Goal: Find contact information: Find contact information

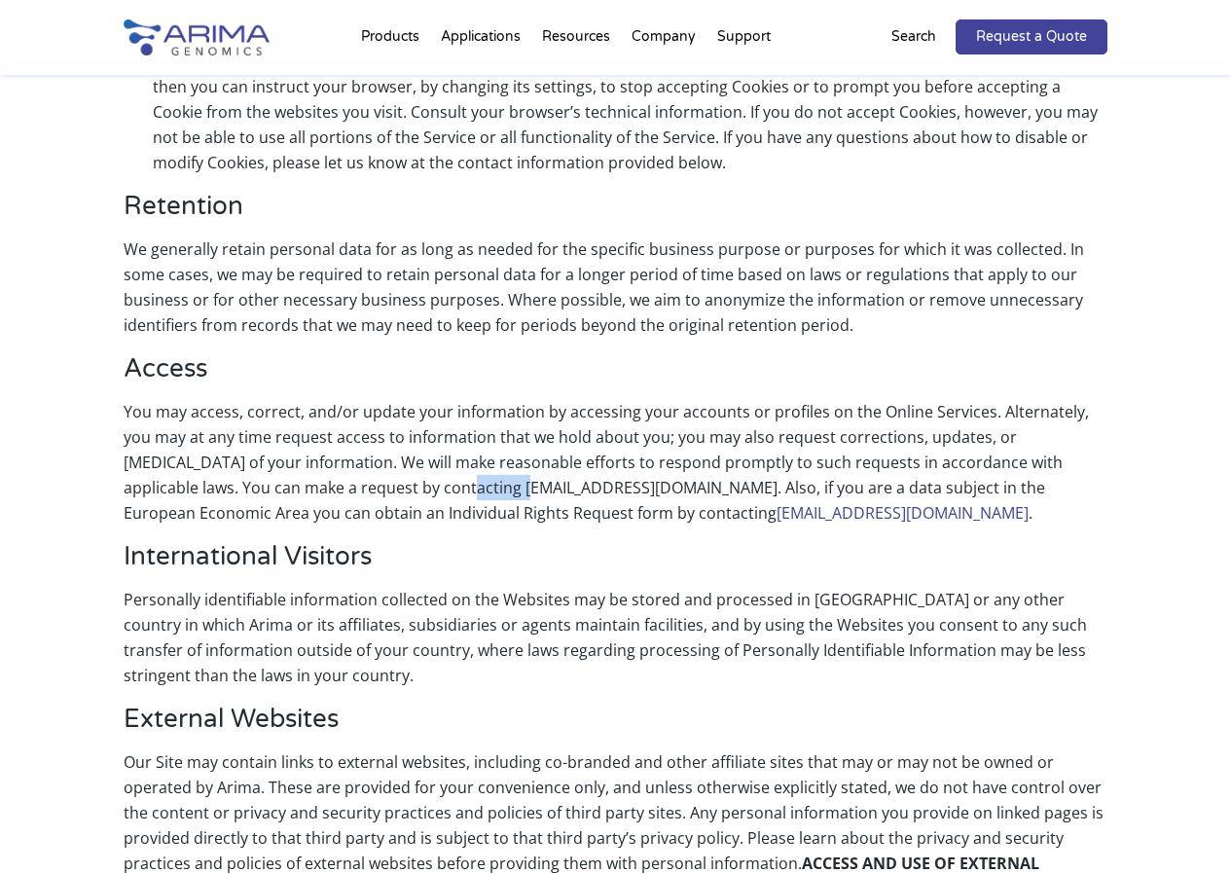
drag, startPoint x: 281, startPoint y: 431, endPoint x: 339, endPoint y: 432, distance: 57.4
click at [339, 432] on p "You may access, correct, and/or update your information by accessing your accou…" at bounding box center [616, 470] width 985 height 142
click at [276, 442] on p "You may access, correct, and/or update your information by accessing your accou…" at bounding box center [616, 470] width 985 height 142
click at [286, 435] on p "You may access, correct, and/or update your information by accessing your accou…" at bounding box center [616, 470] width 985 height 142
click at [291, 439] on p "You may access, correct, and/or update your information by accessing your accou…" at bounding box center [616, 470] width 985 height 142
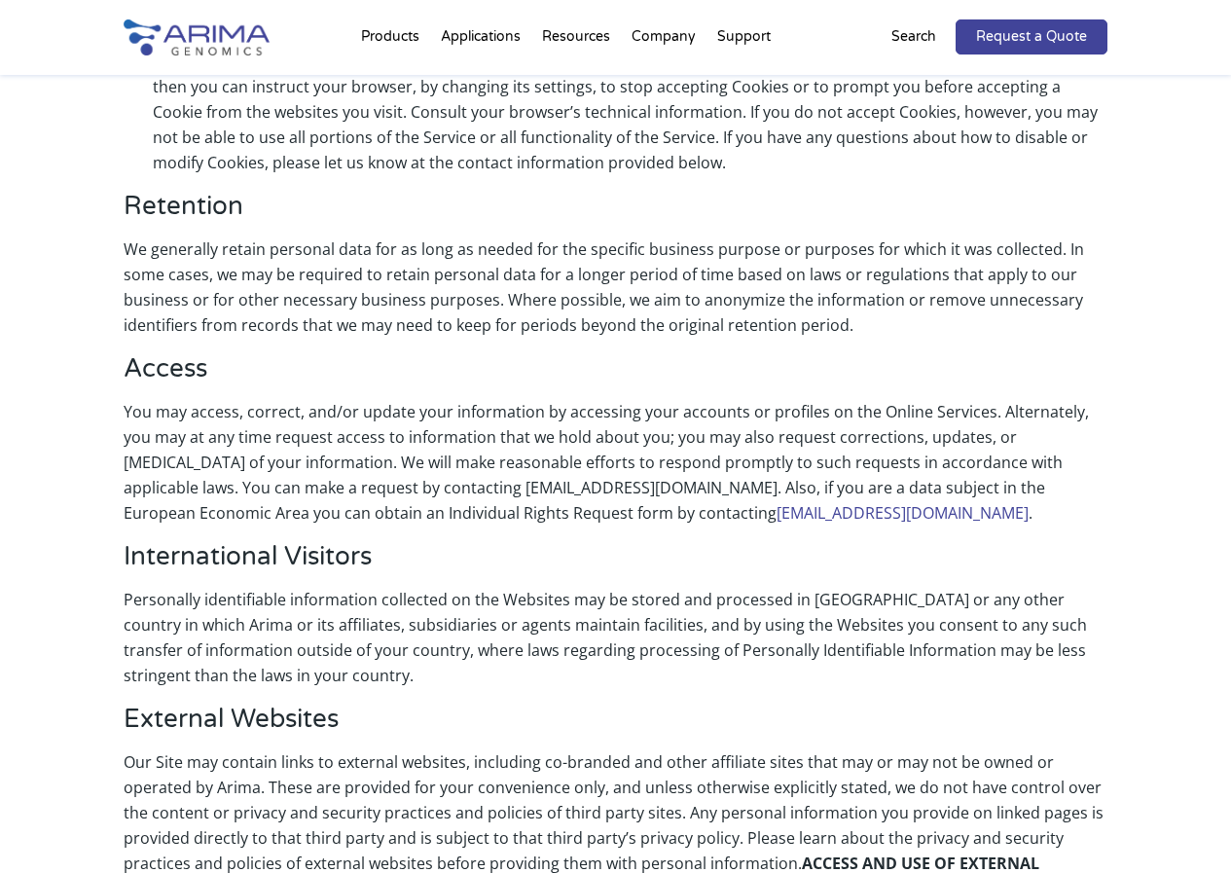
click at [292, 399] on p "You may access, correct, and/or update your information by accessing your accou…" at bounding box center [616, 470] width 985 height 142
drag, startPoint x: 285, startPoint y: 440, endPoint x: 467, endPoint y: 440, distance: 181.9
click at [467, 440] on p "You may access, correct, and/or update your information by accessing your accou…" at bounding box center [616, 470] width 985 height 142
copy p "[EMAIL_ADDRESS][DOMAIN_NAME]"
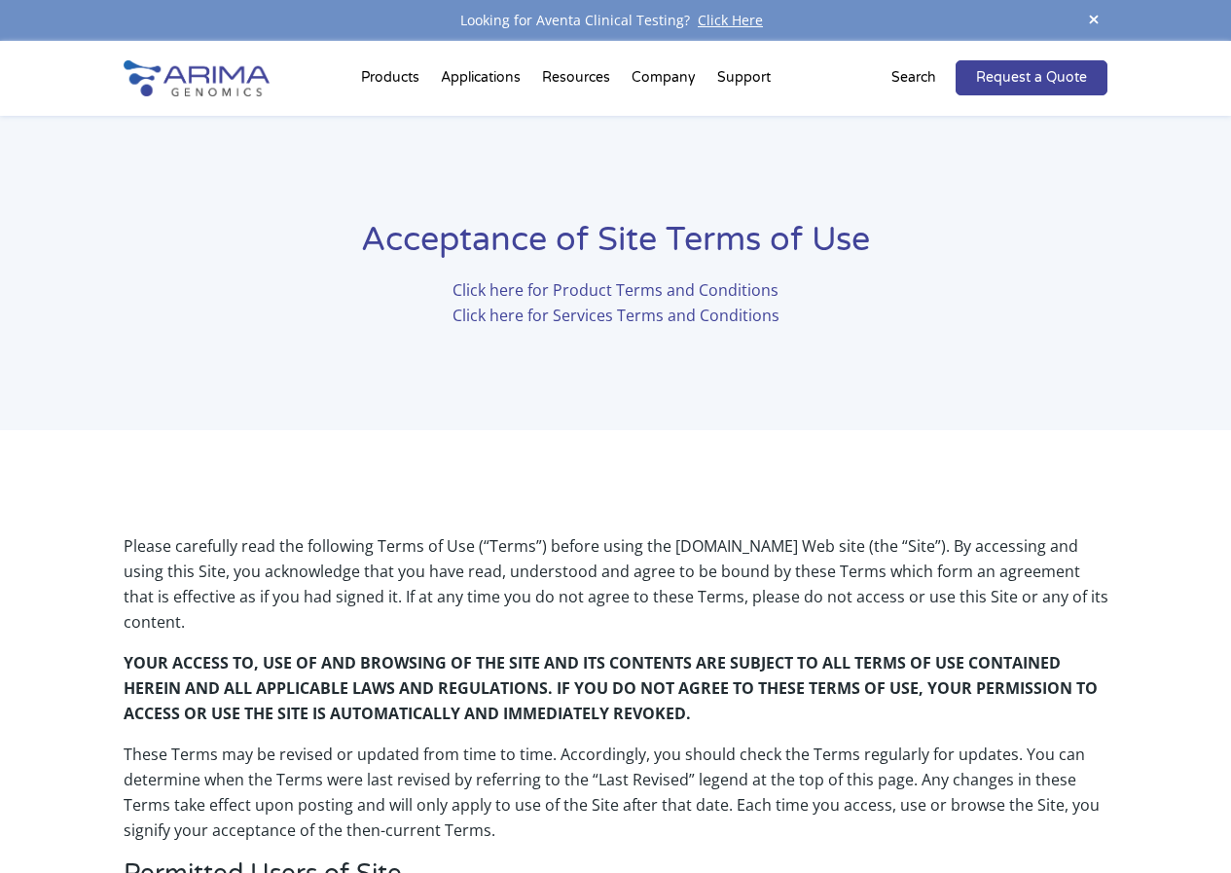
scroll to position [4345, 0]
